Goal: Use online tool/utility: Use online tool/utility

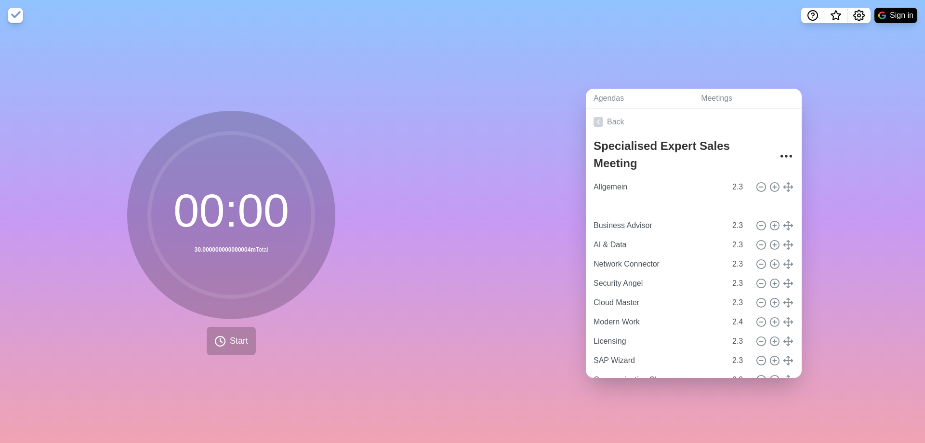
type input "ITaaS"
type input "Business Advisor"
type input "AI & Data"
type input "Network Connector"
type input "Security Angel"
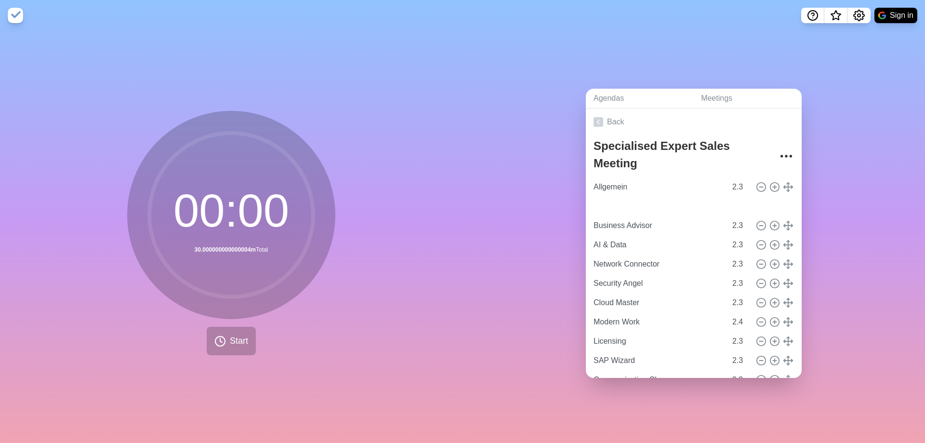
type input "Cloud Master"
type input "2.3"
type input "Modern Work"
type input "2.4"
type input "Licensing"
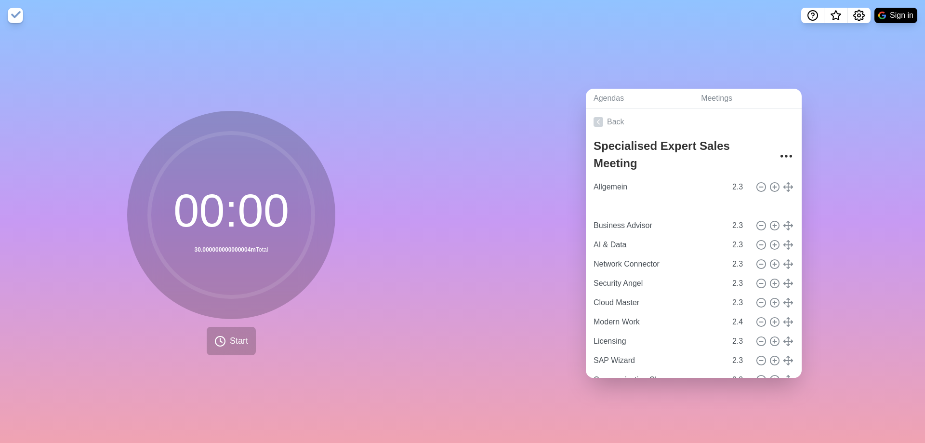
type input "SAP Wizard"
type input "Communication Champ"
type input "Platform Builder"
type input "Business Advisor"
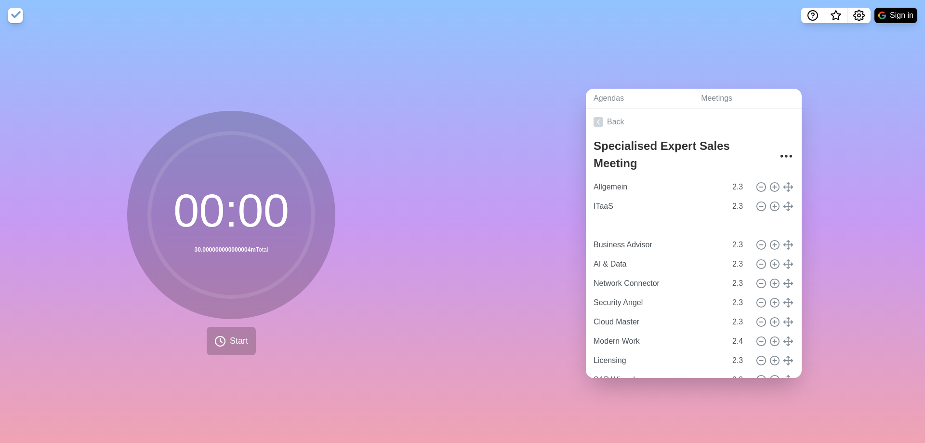
type input "AI & Data"
type input "Network Connector"
type input "Security Angel"
type input "Cloud Master"
type input "2.3"
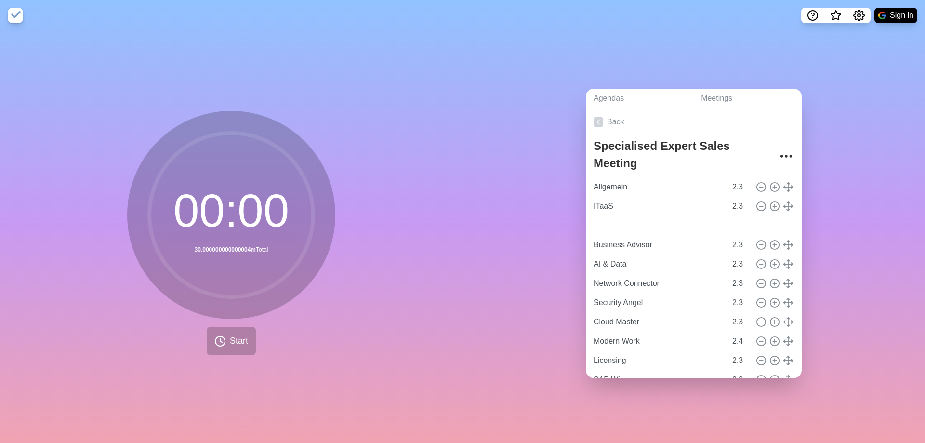
type input "Modern Work"
type input "2.4"
type input "Licensing"
type input "SAP Wizard"
type input "Communication Champ"
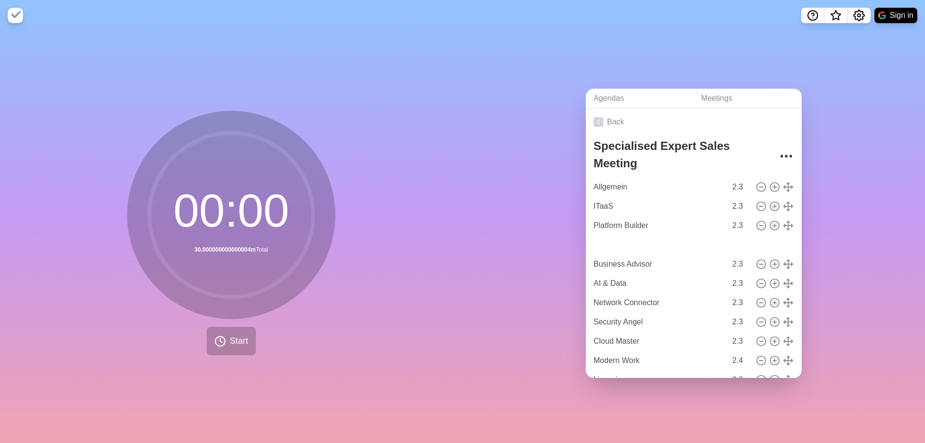
type input "Communication Champ"
type input "Business Advisor"
type input "AI & Data"
type input "Network Connector"
type input "Security Angel"
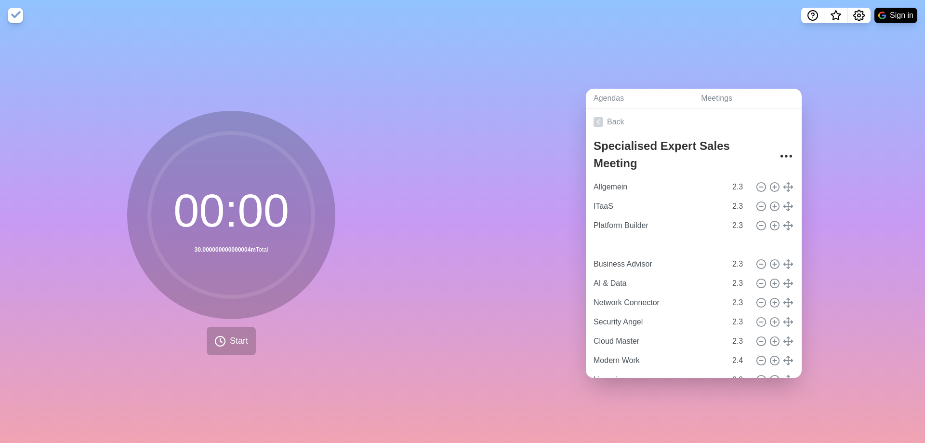
type input "Cloud Master"
type input "2.3"
type input "Modern Work"
type input "2.4"
type input "Licensing"
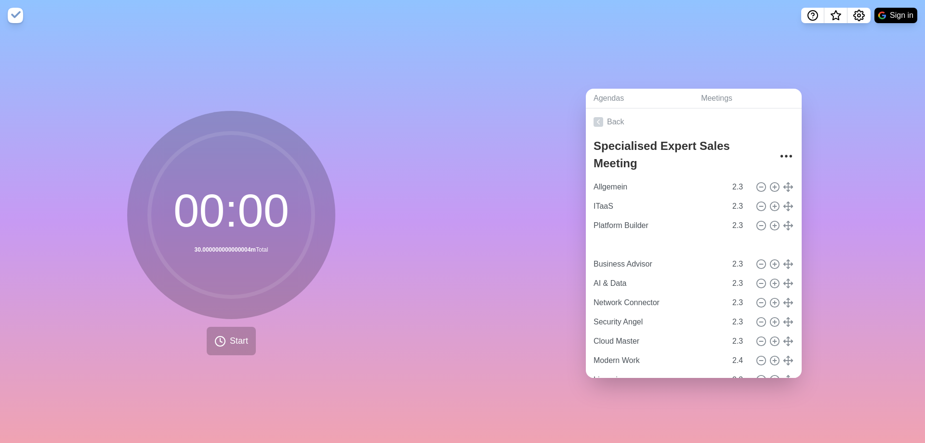
type input "SAP Wizard"
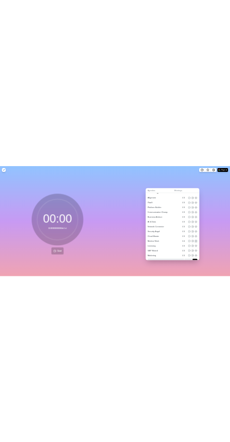
scroll to position [78, 0]
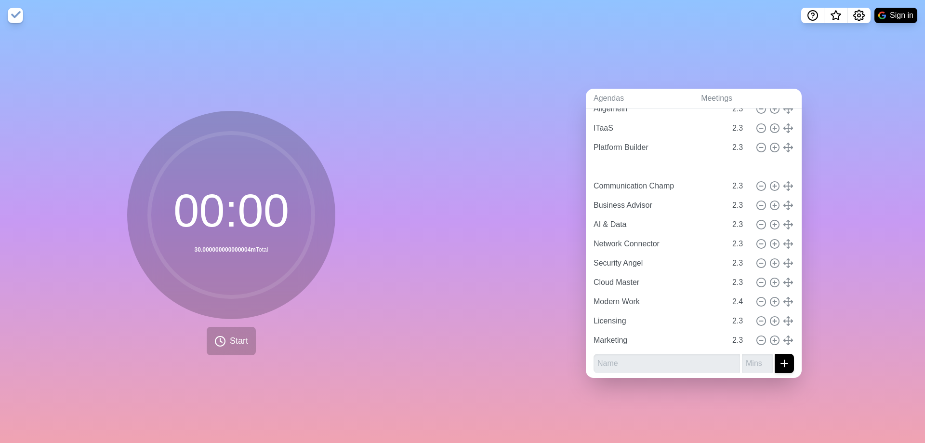
type input "SAP Wizard"
type input "Communication Champ"
type input "Business Advisor"
type input "AI & Data"
type input "Network Connector"
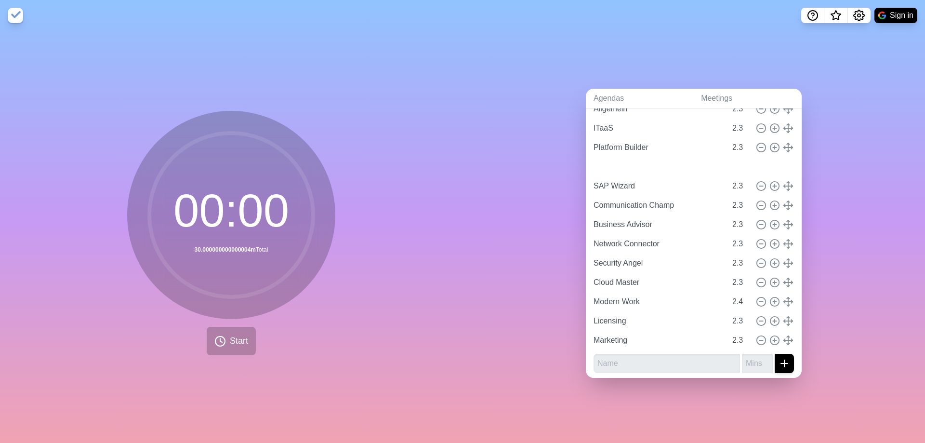
type input "Security Angel"
type input "Cloud Master"
type input "2.3"
type input "Modern Work"
type input "2.4"
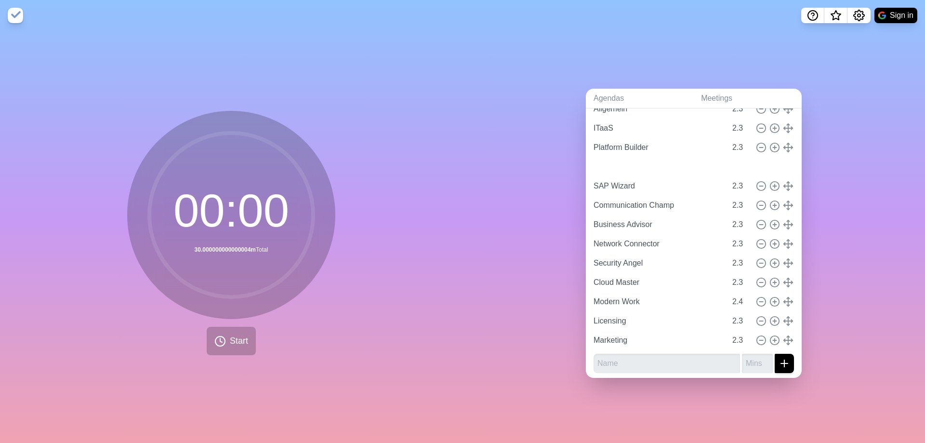
type input "Licensing"
type input "Communication Champ"
type input "Business Advisor"
type input "AI & Data"
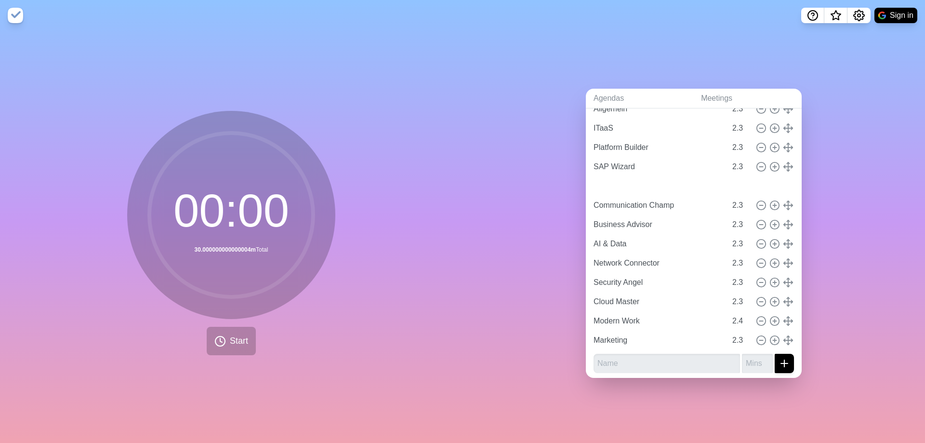
type input "Network Connector"
type input "Security Angel"
type input "Cloud Master"
type input "2.3"
type input "Modern Work"
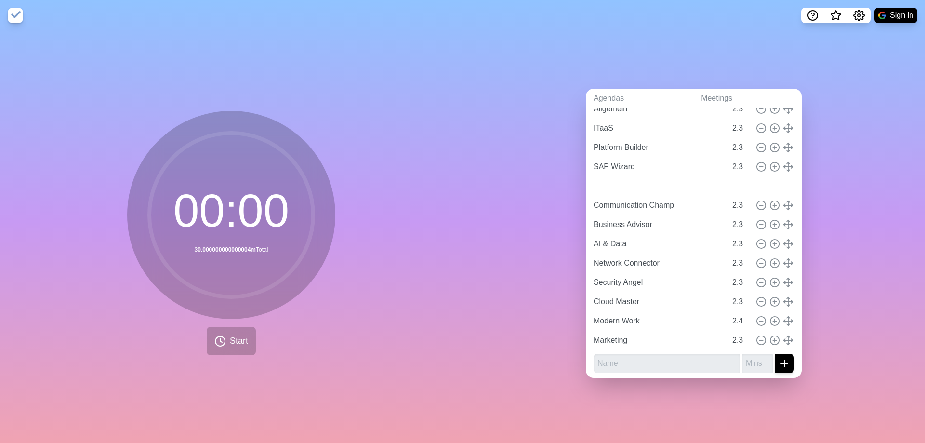
type input "2.4"
type input "Modern Work"
type input "2.4"
type input "Communication Champ"
type input "Business Advisor"
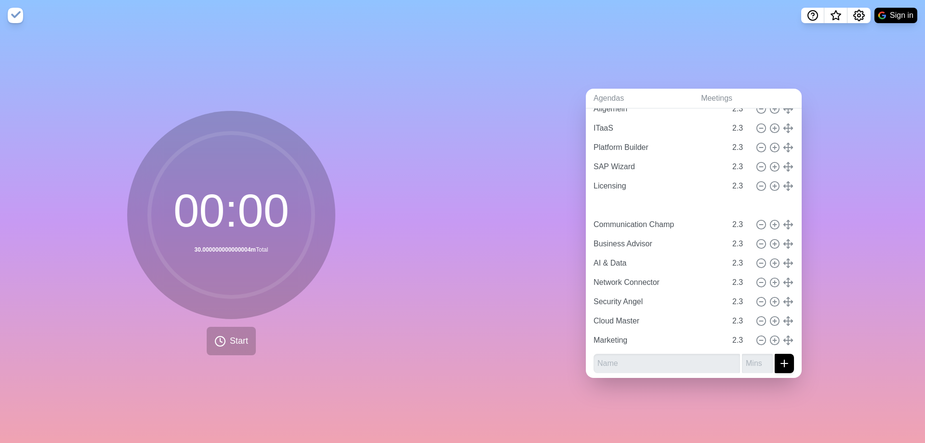
type input "AI & Data"
type input "Network Connector"
type input "Security Angel"
type input "Cloud Master"
type input "2.3"
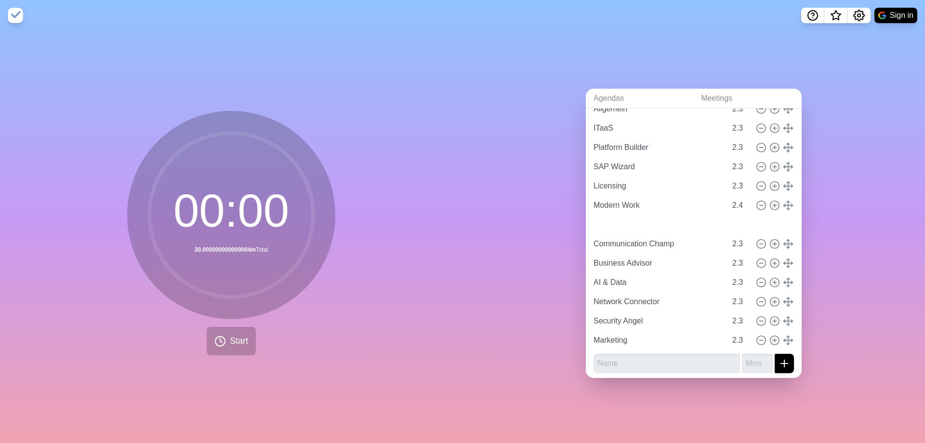
type input "Cloud Master"
type input "Communication Champ"
type input "Business Advisor"
type input "AI & Data"
type input "Network Connector"
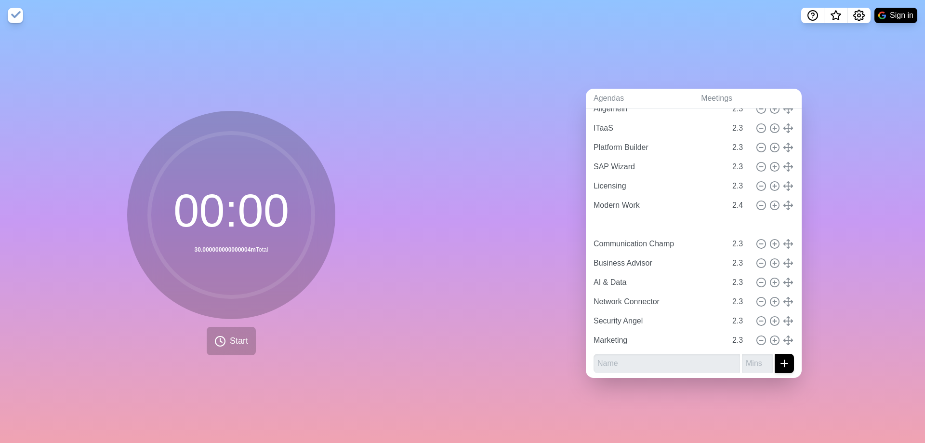
type input "Security Angel"
type input "Communication Champ"
type input "Business Advisor"
type input "AI & Data"
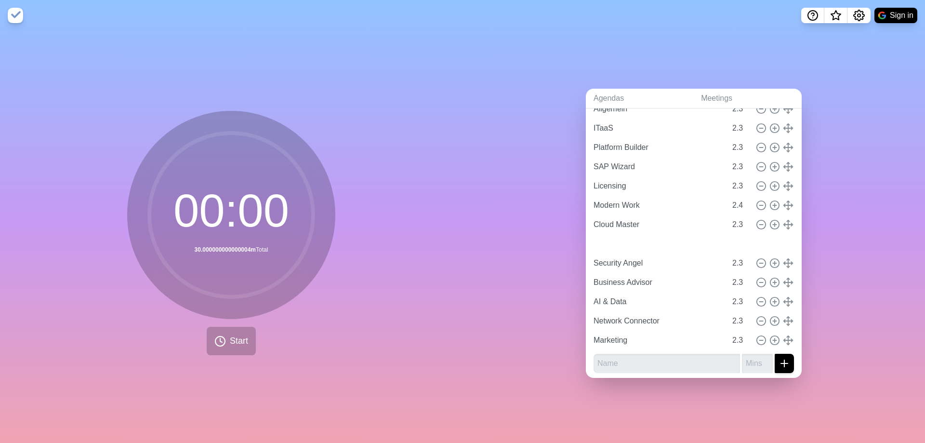
type input "Network Connector"
type input "Communication Champ"
type input "Business Advisor"
type input "AI & Data"
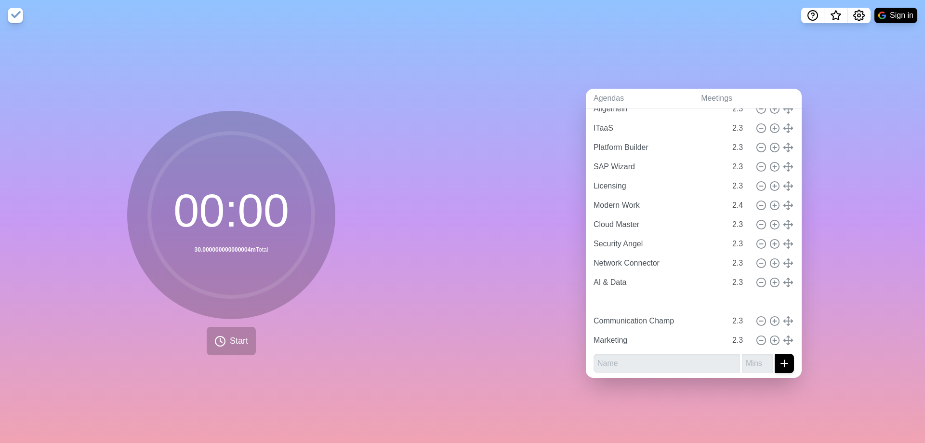
type input "Business Advisor"
type input "Communication Champ"
click at [789, 318] on icon at bounding box center [788, 320] width 11 height 11
type input "Communication Champ"
type input "SAP Wizard"
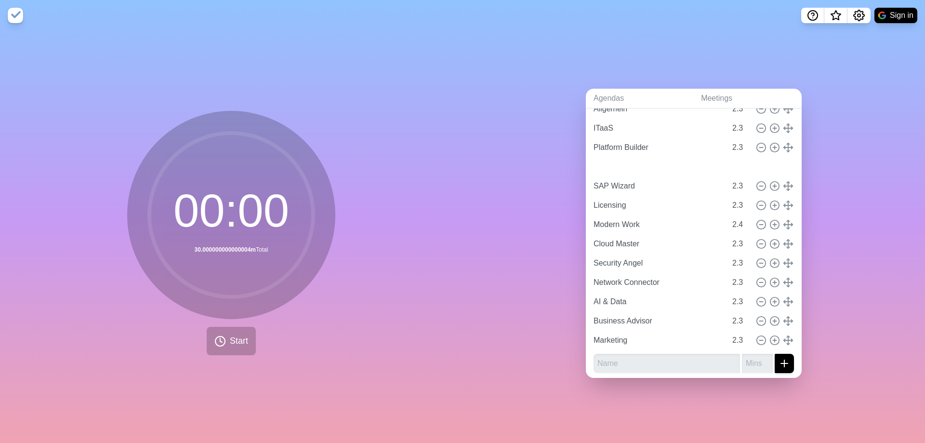
type input "Licensing"
type input "2.3"
type input "Modern Work"
type input "2.4"
type input "Cloud Master"
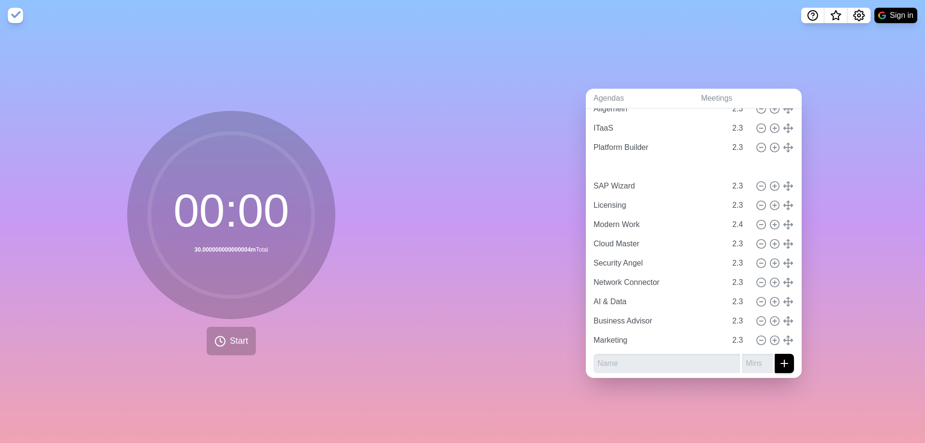
type input "Security Angel"
type input "Network Connector"
type input "AI & Data"
type input "Business Advisor"
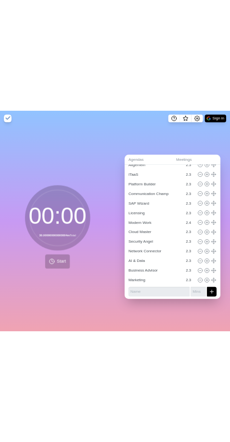
scroll to position [0, 0]
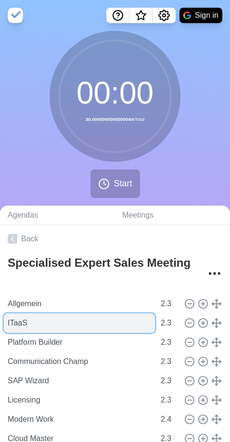
click at [25, 322] on input "ITaaS" at bounding box center [79, 323] width 151 height 19
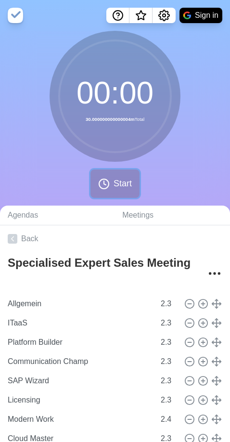
click at [118, 182] on span "Start" at bounding box center [123, 183] width 18 height 13
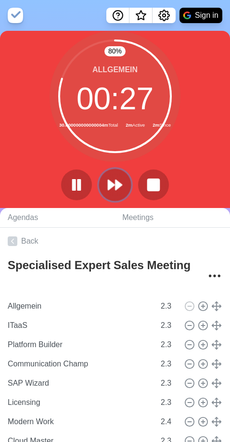
click at [112, 192] on icon at bounding box center [115, 185] width 16 height 16
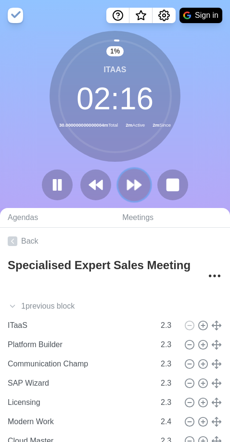
click at [132, 187] on icon at bounding box center [134, 185] width 16 height 16
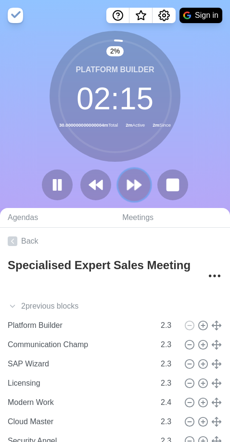
click at [134, 190] on icon at bounding box center [134, 185] width 16 height 16
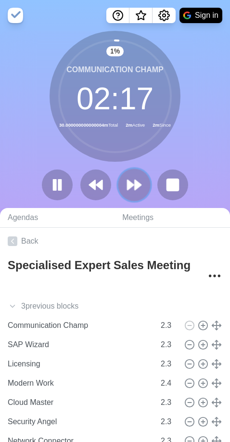
click at [128, 187] on polygon at bounding box center [131, 185] width 6 height 10
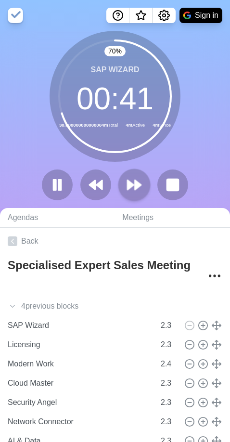
click at [131, 182] on polygon at bounding box center [131, 185] width 6 height 10
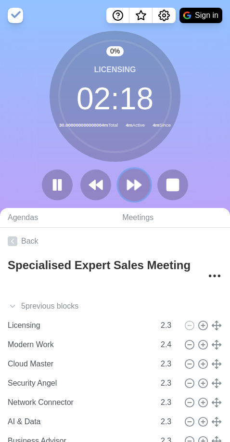
click at [131, 182] on polygon at bounding box center [131, 185] width 6 height 10
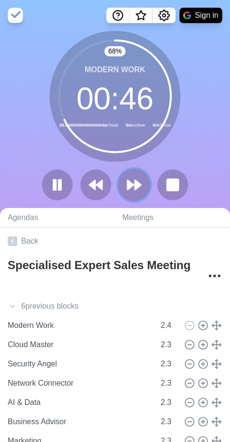
click at [130, 185] on polygon at bounding box center [131, 185] width 6 height 10
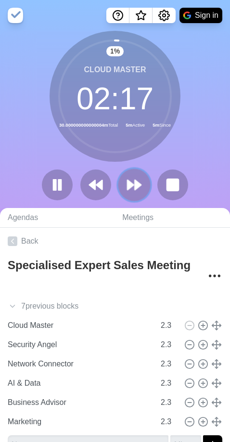
click at [130, 185] on polygon at bounding box center [131, 185] width 6 height 10
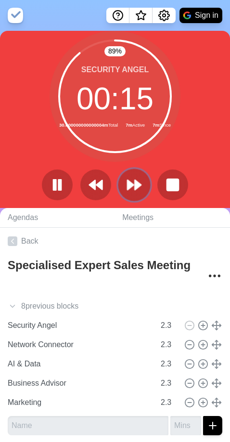
click at [137, 186] on polygon at bounding box center [138, 185] width 6 height 10
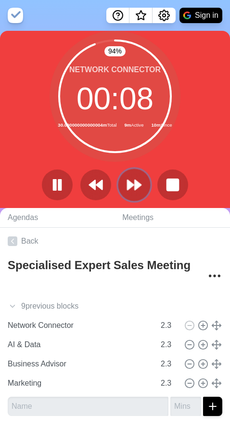
click at [131, 179] on icon at bounding box center [134, 185] width 16 height 16
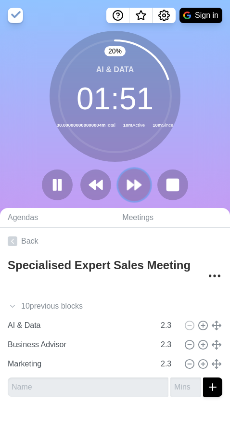
click at [131, 189] on icon at bounding box center [134, 185] width 16 height 16
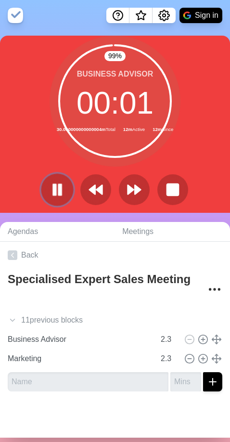
click at [59, 192] on rect at bounding box center [60, 189] width 3 height 11
